Goal: Information Seeking & Learning: Learn about a topic

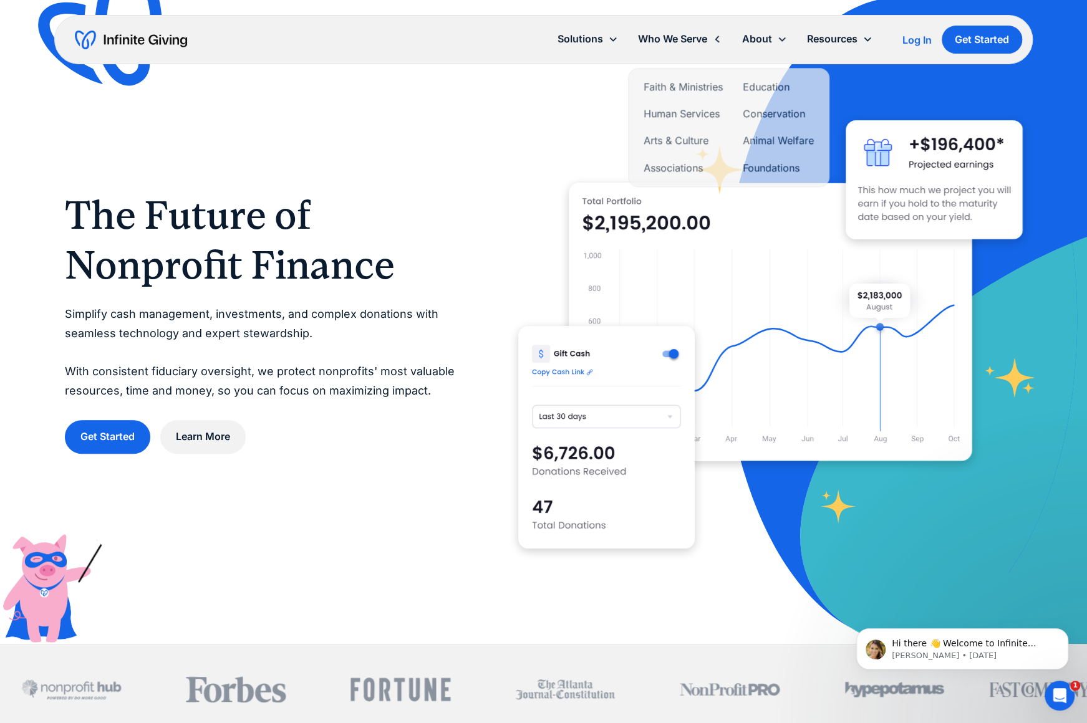
click at [678, 37] on div "Who We Serve" at bounding box center [672, 39] width 69 height 17
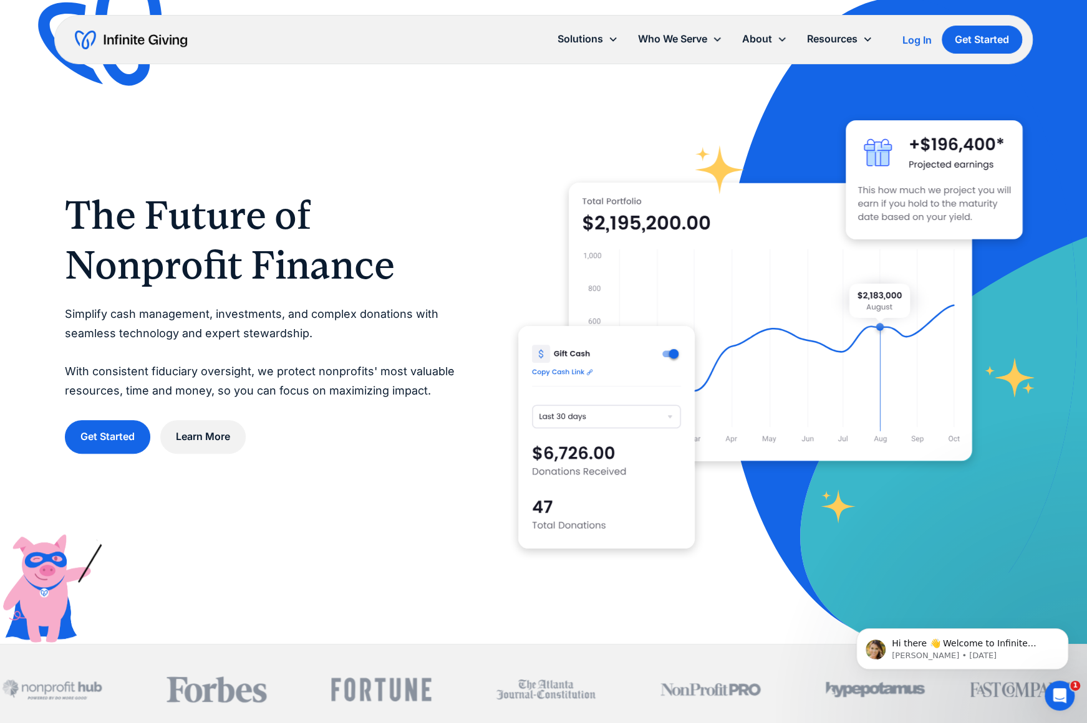
click at [678, 37] on div "Who We Serve" at bounding box center [672, 39] width 69 height 17
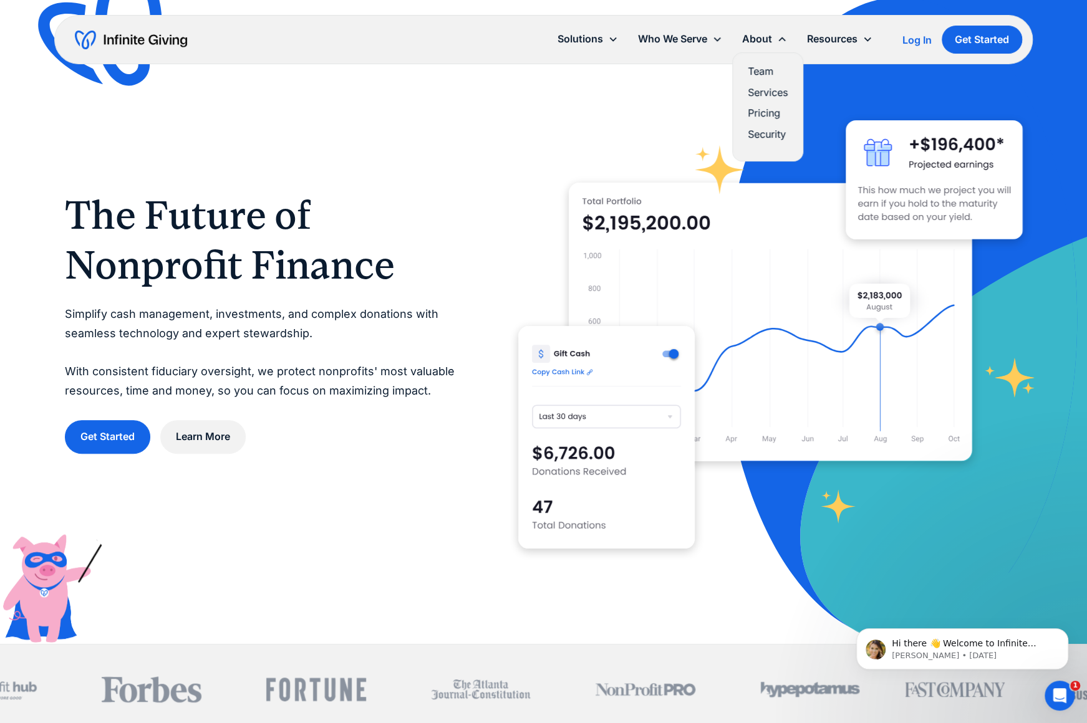
click at [774, 67] on link "Team" at bounding box center [767, 71] width 40 height 17
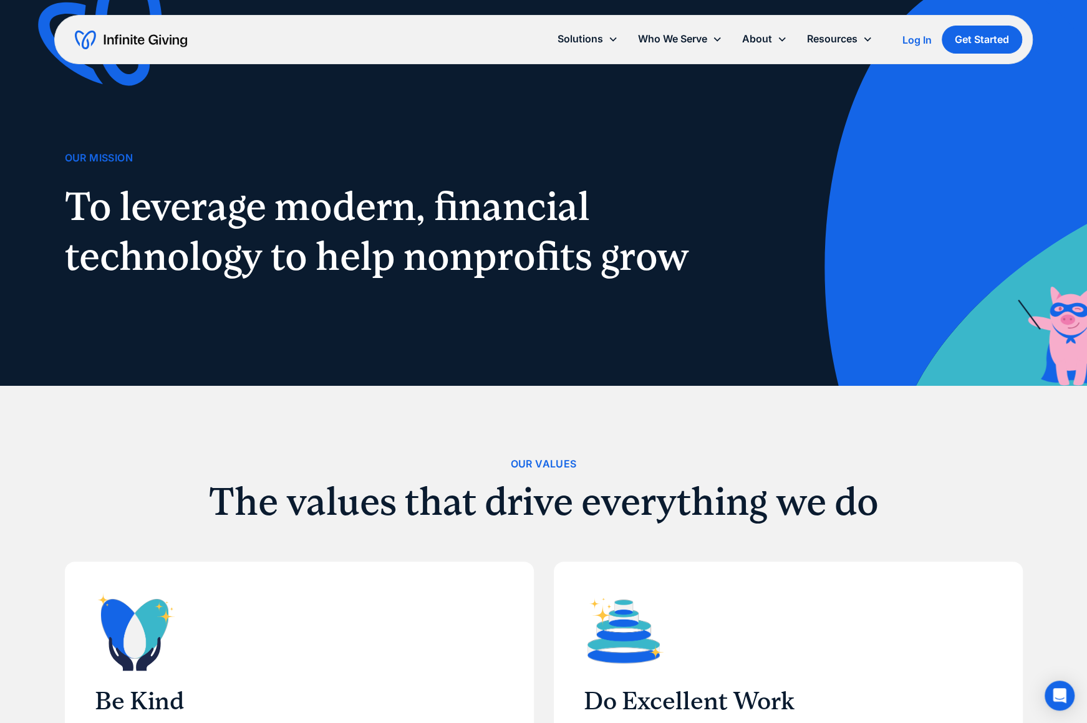
click at [1082, 709] on div "Our Values The values that drive everything we do Be Kind To be kind means we t…" at bounding box center [543, 645] width 1087 height 519
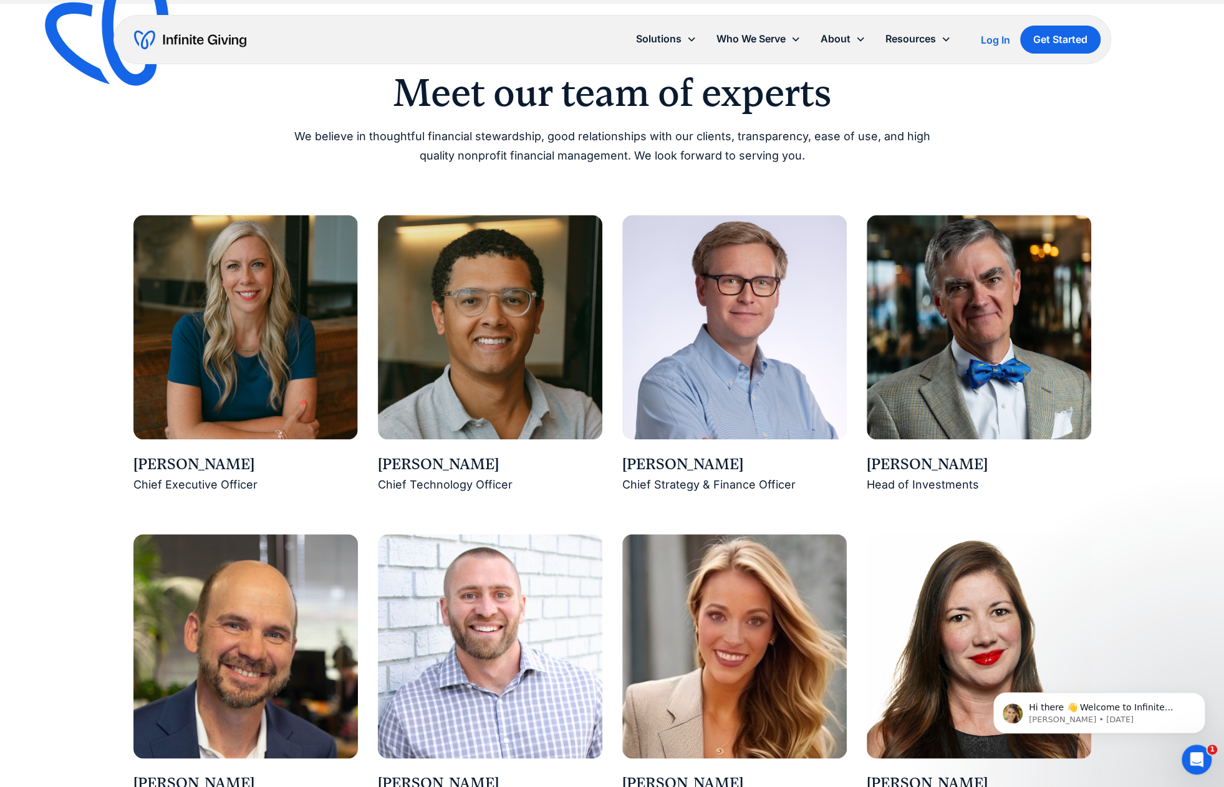
scroll to position [903, 0]
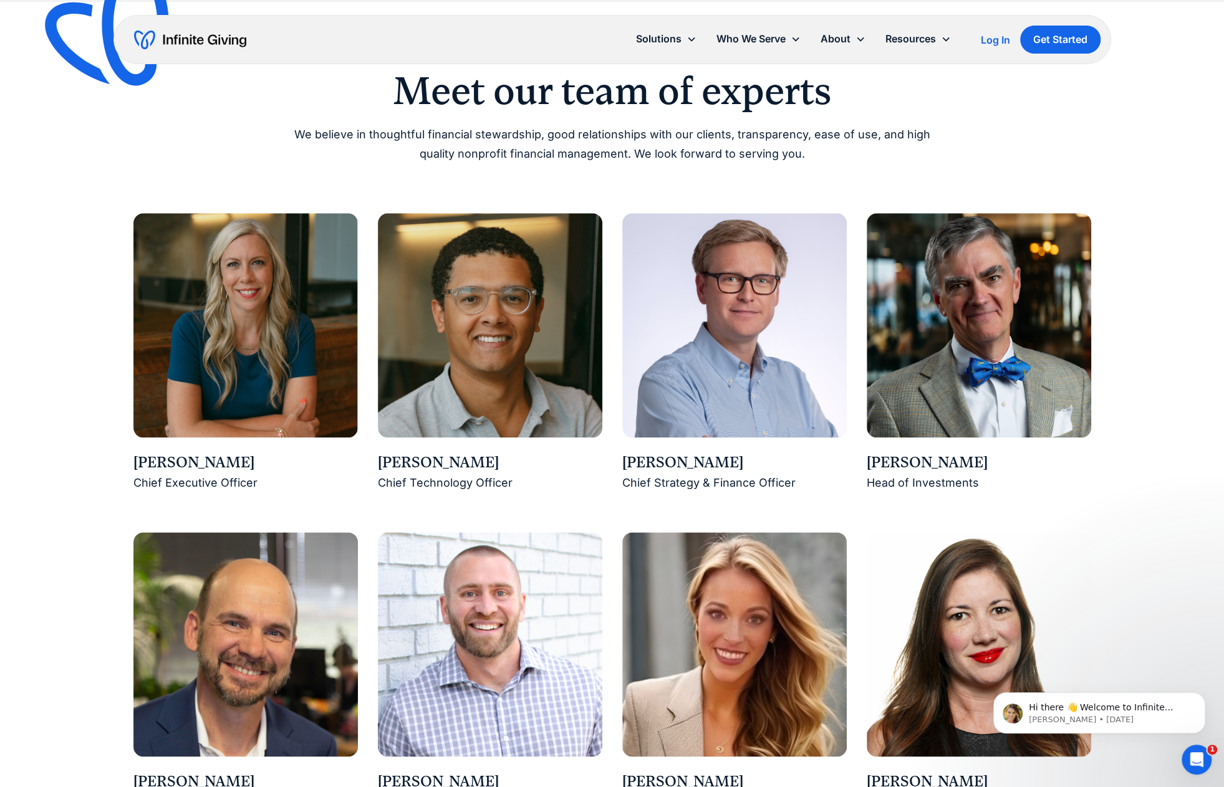
click at [799, 350] on img at bounding box center [734, 325] width 224 height 224
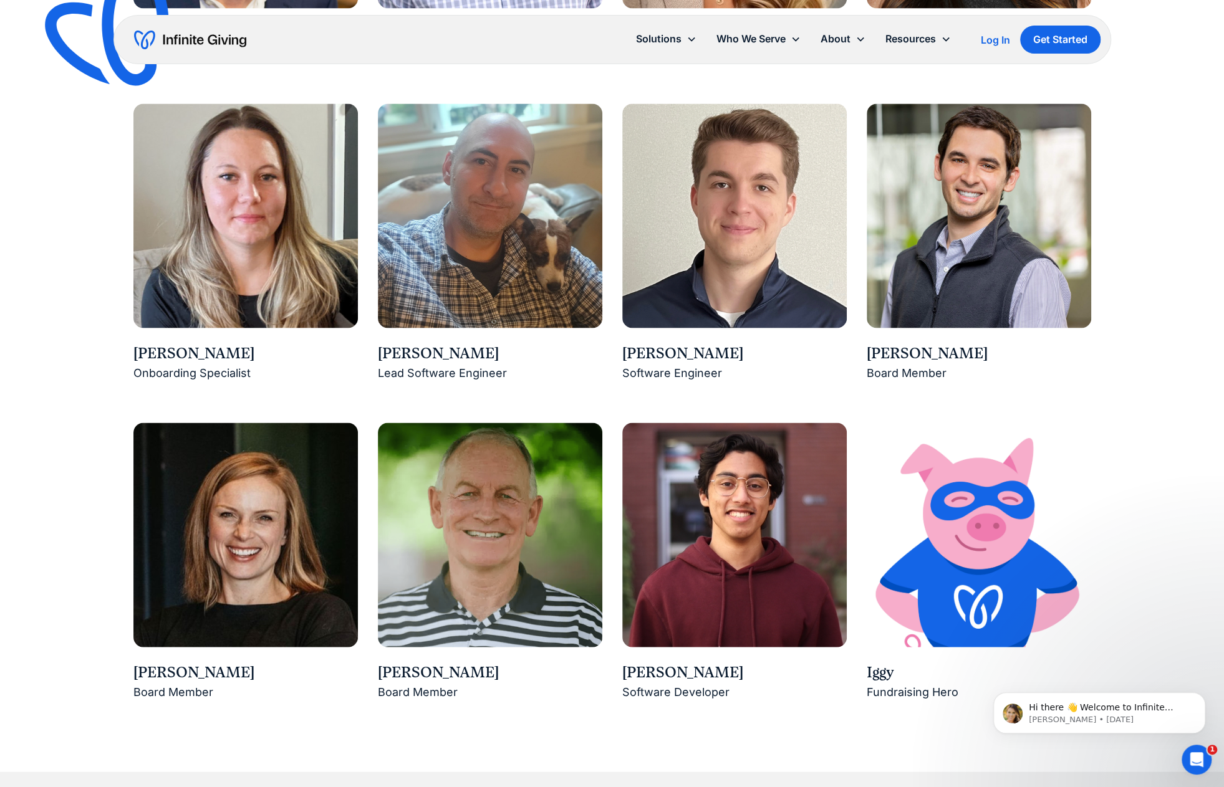
scroll to position [1661, 0]
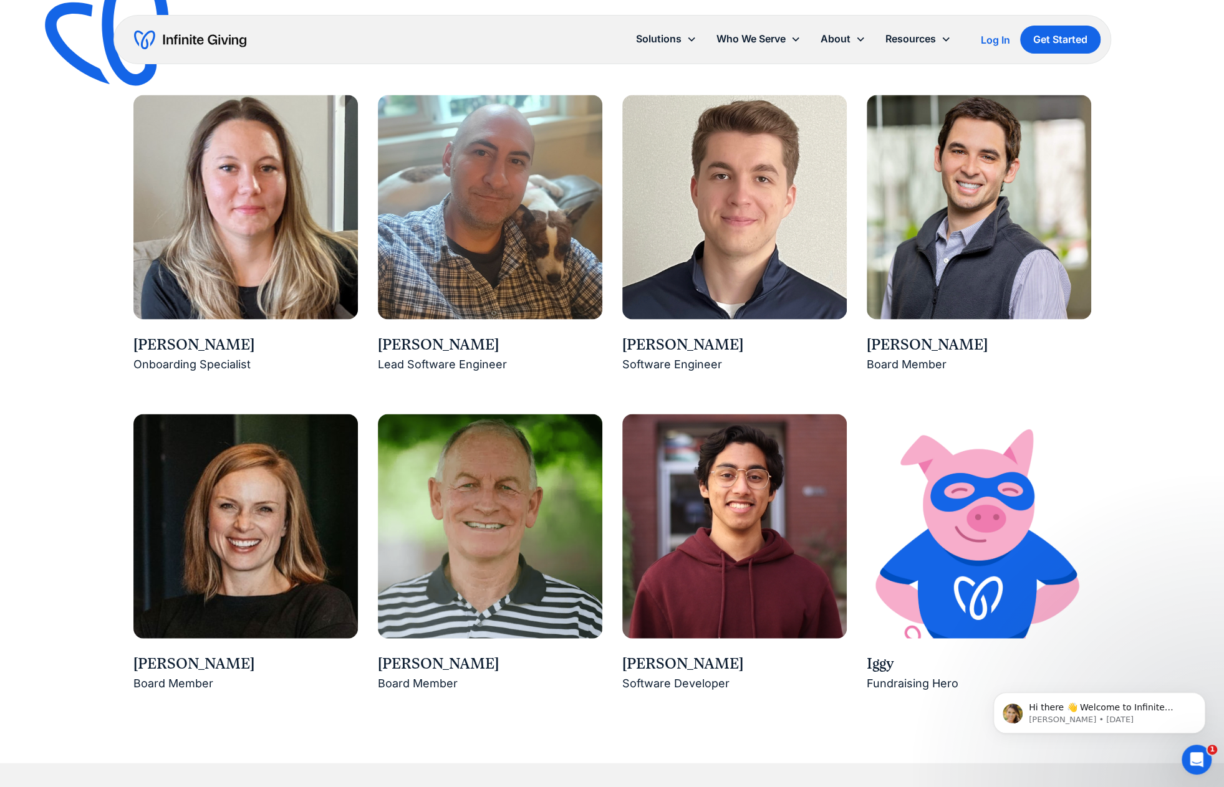
click at [254, 541] on img at bounding box center [245, 526] width 224 height 224
click at [466, 539] on img at bounding box center [490, 526] width 224 height 224
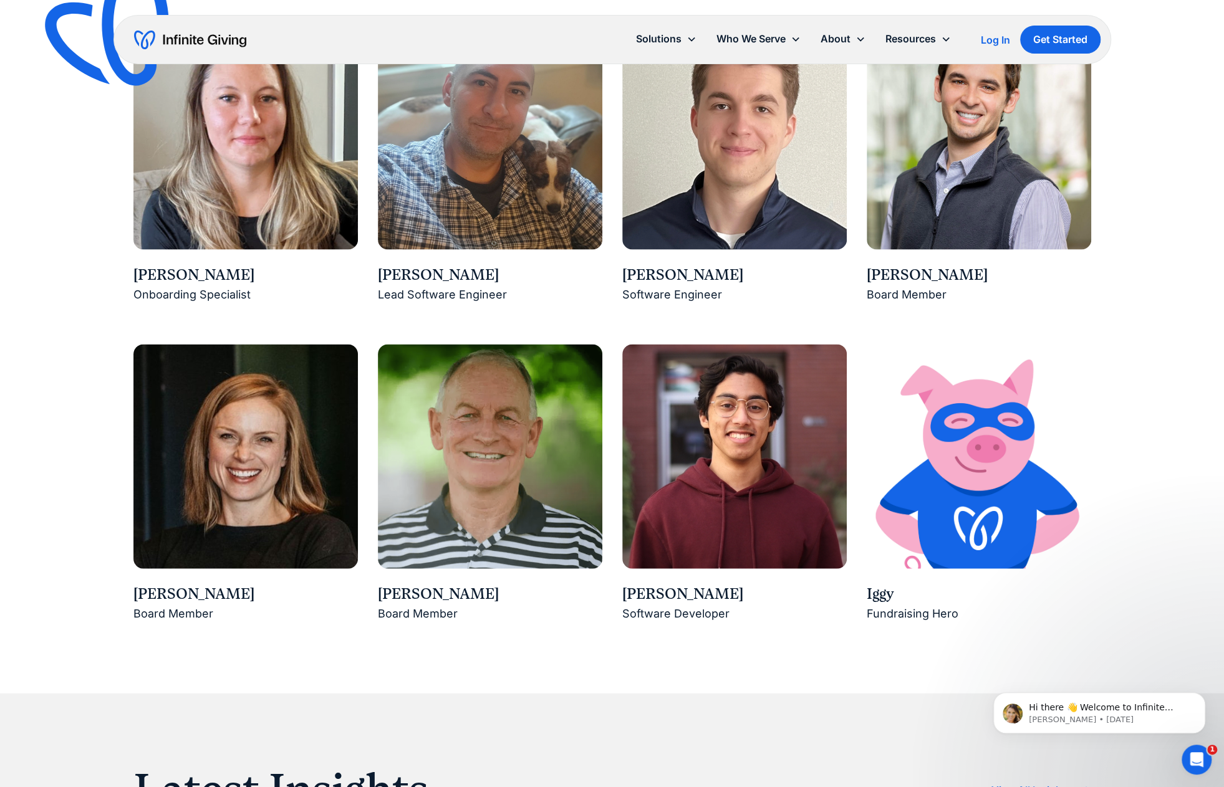
scroll to position [1731, 0]
click at [1044, 436] on img at bounding box center [979, 456] width 224 height 224
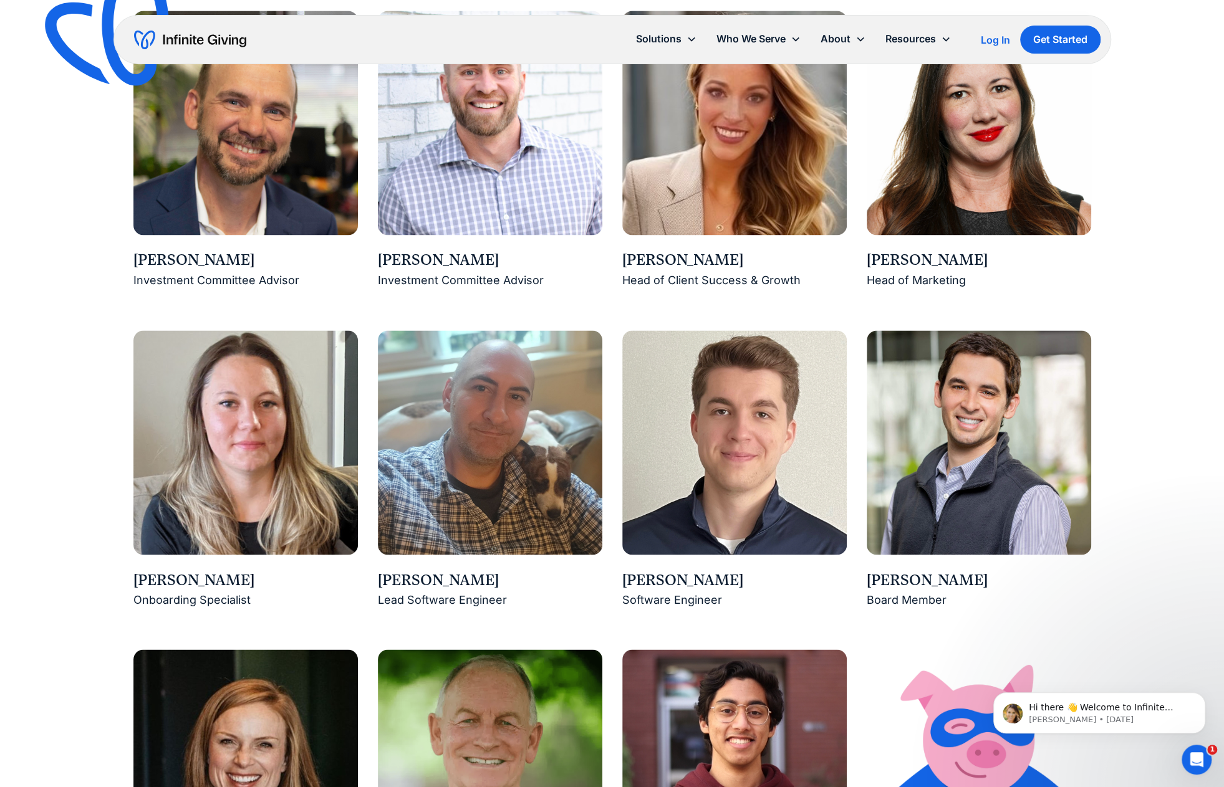
scroll to position [1426, 0]
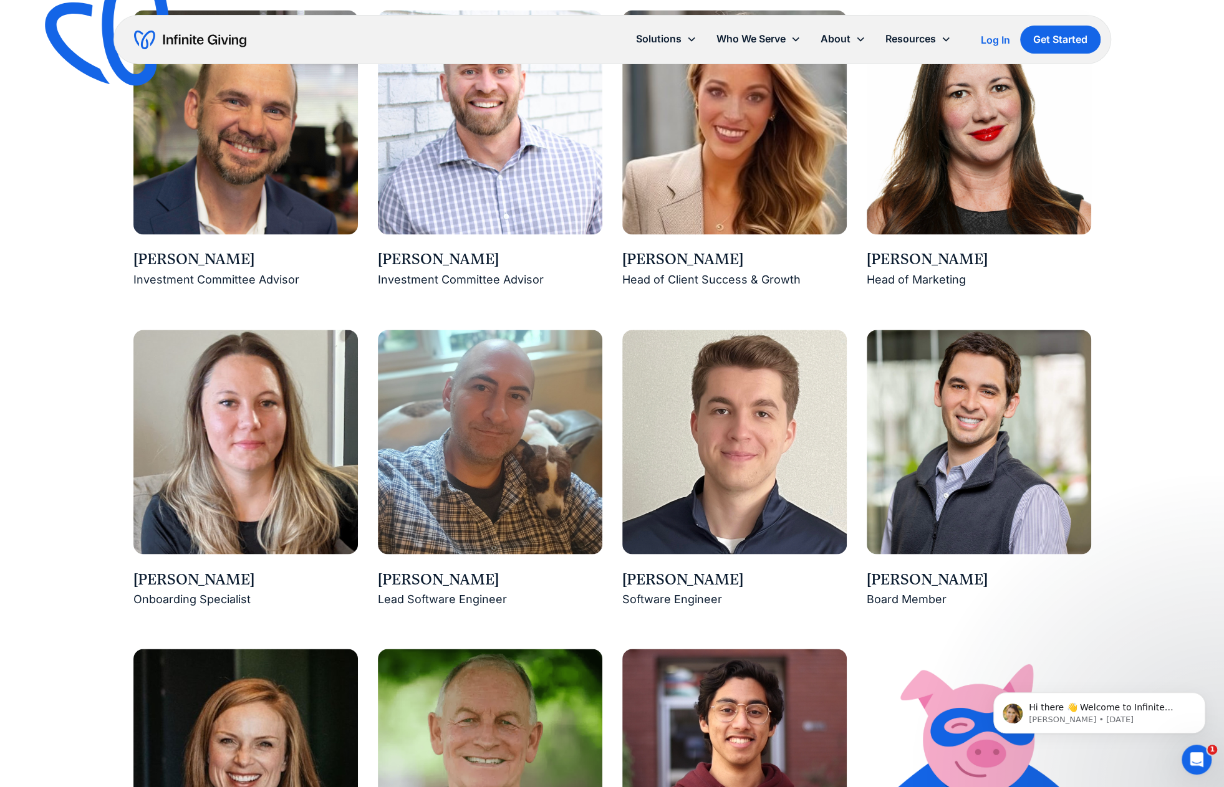
click at [716, 417] on img at bounding box center [734, 442] width 224 height 224
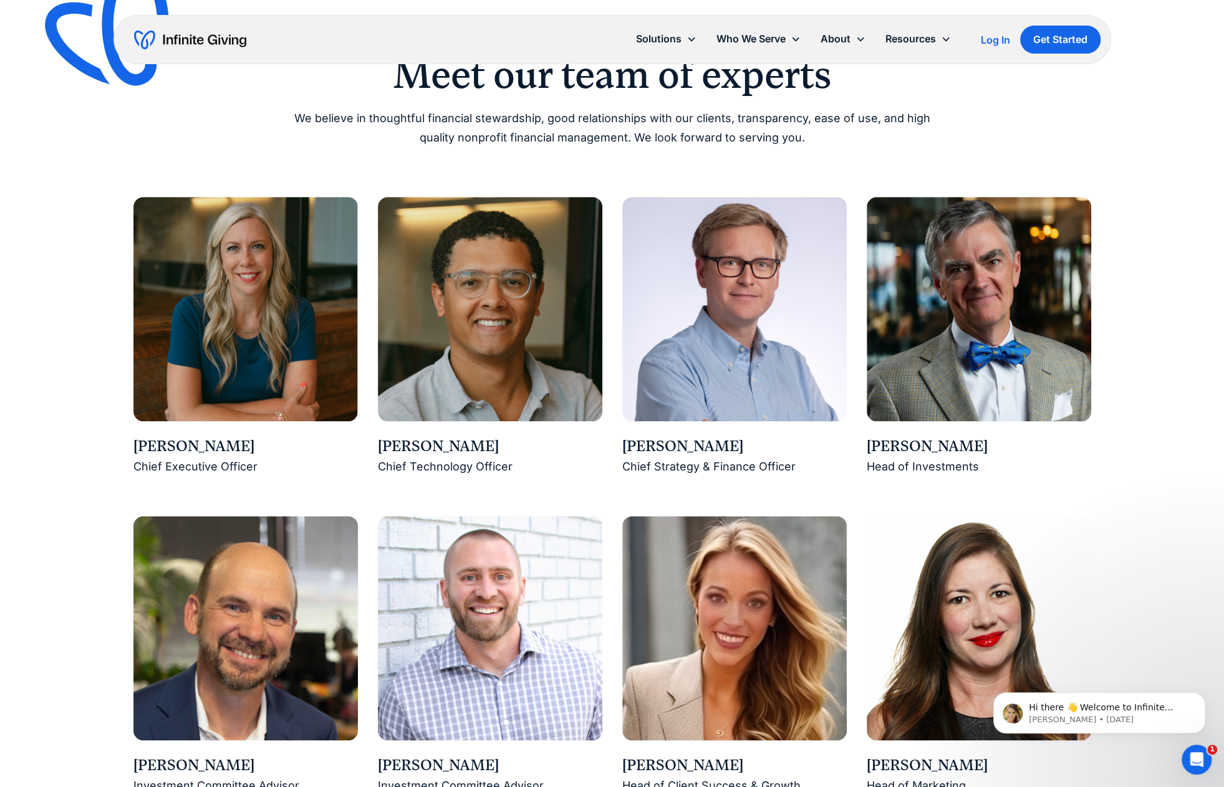
scroll to position [905, 0]
